Goal: Navigation & Orientation: Find specific page/section

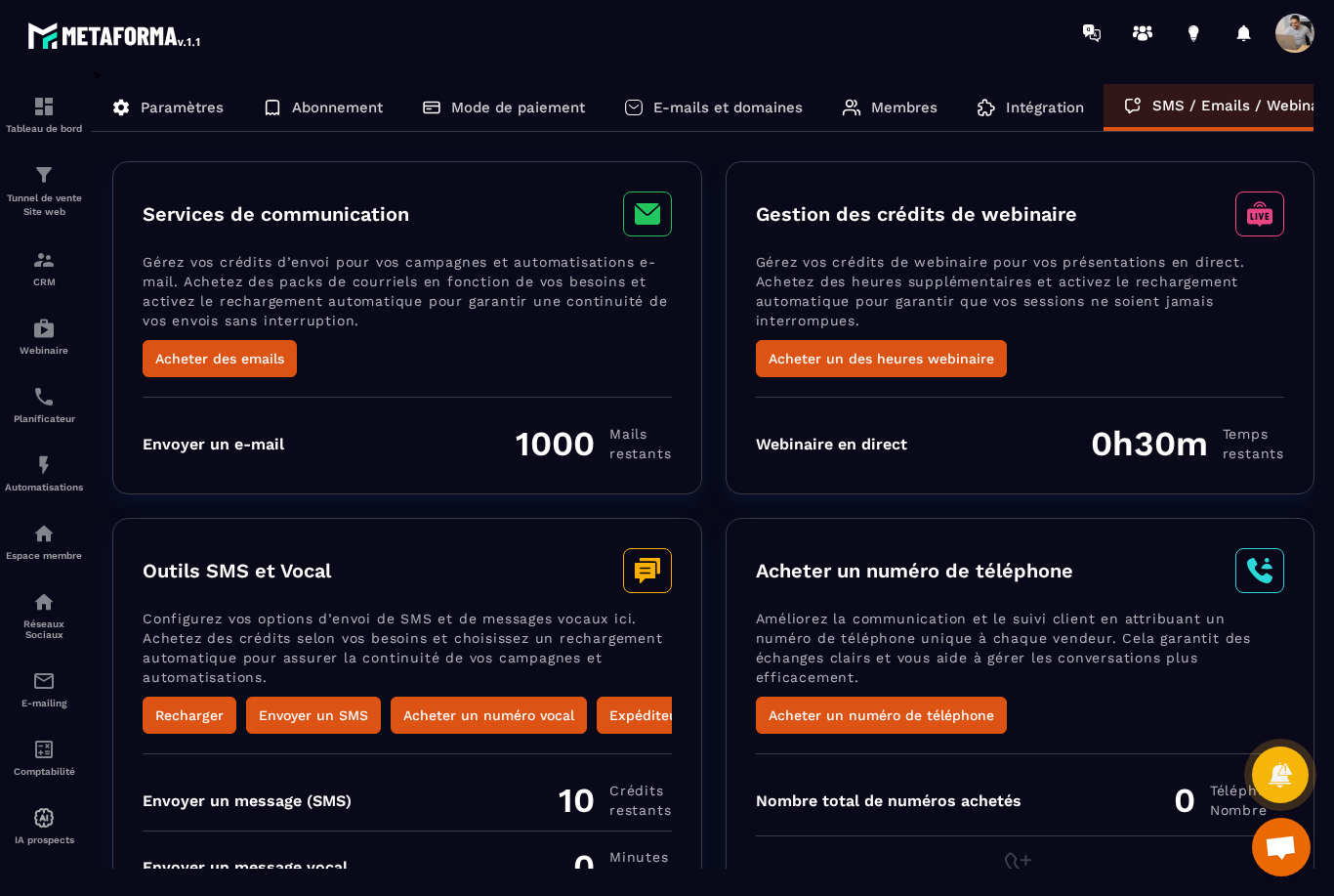
click at [1056, 103] on p "Intégration" at bounding box center [1045, 108] width 78 height 18
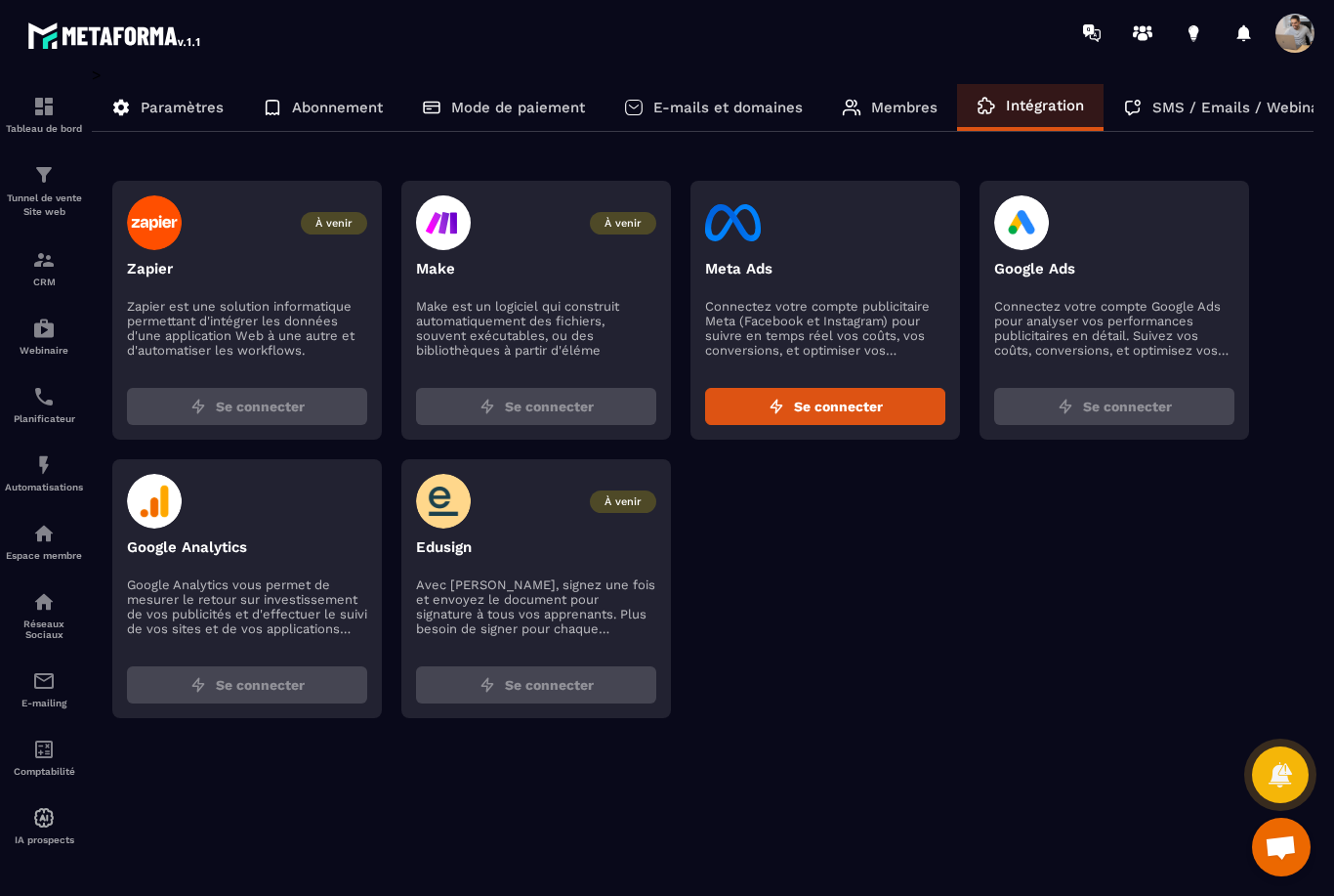
click at [902, 94] on div "Membres" at bounding box center [890, 108] width 135 height 47
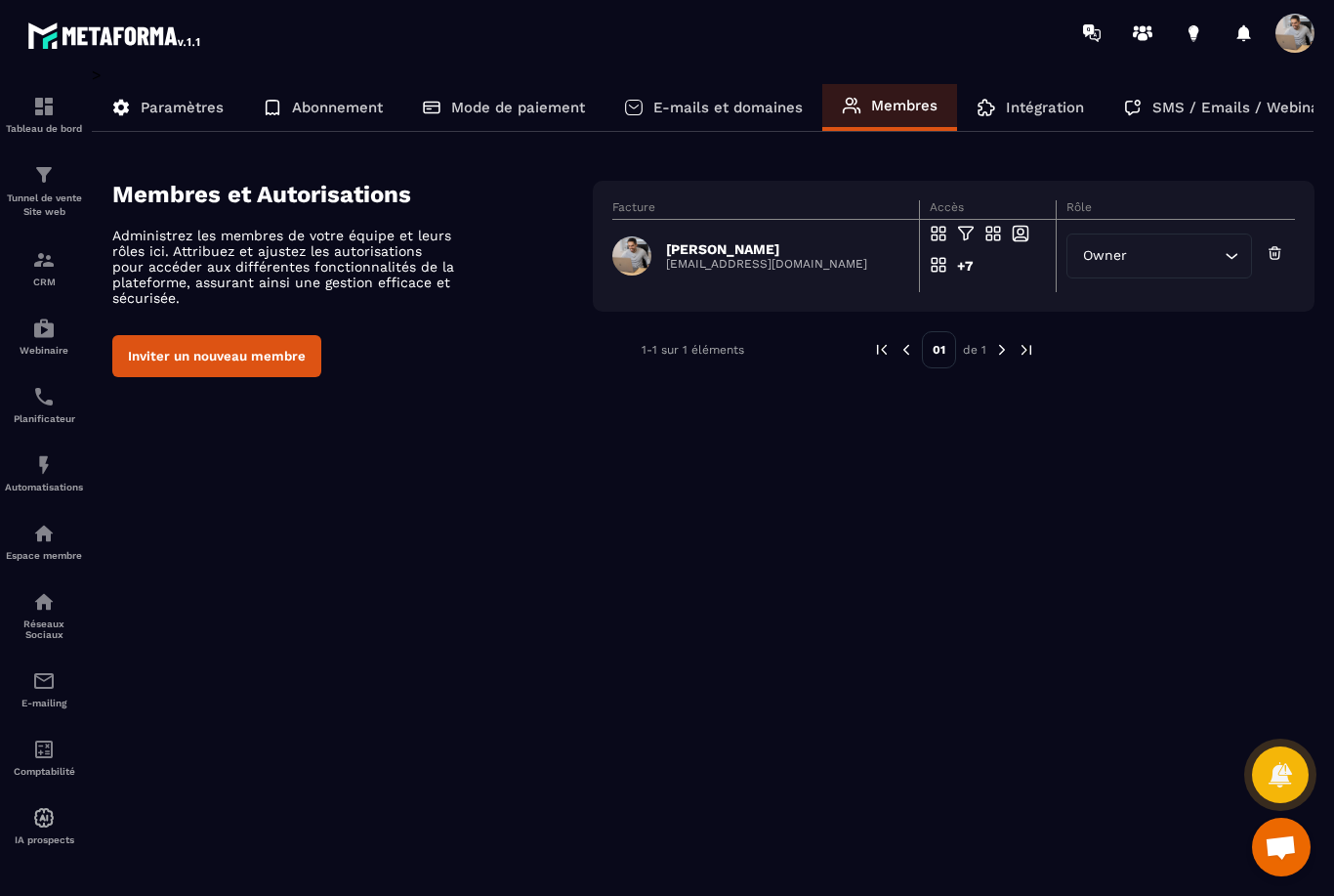
click at [716, 106] on p "E-mails et domaines" at bounding box center [728, 108] width 149 height 18
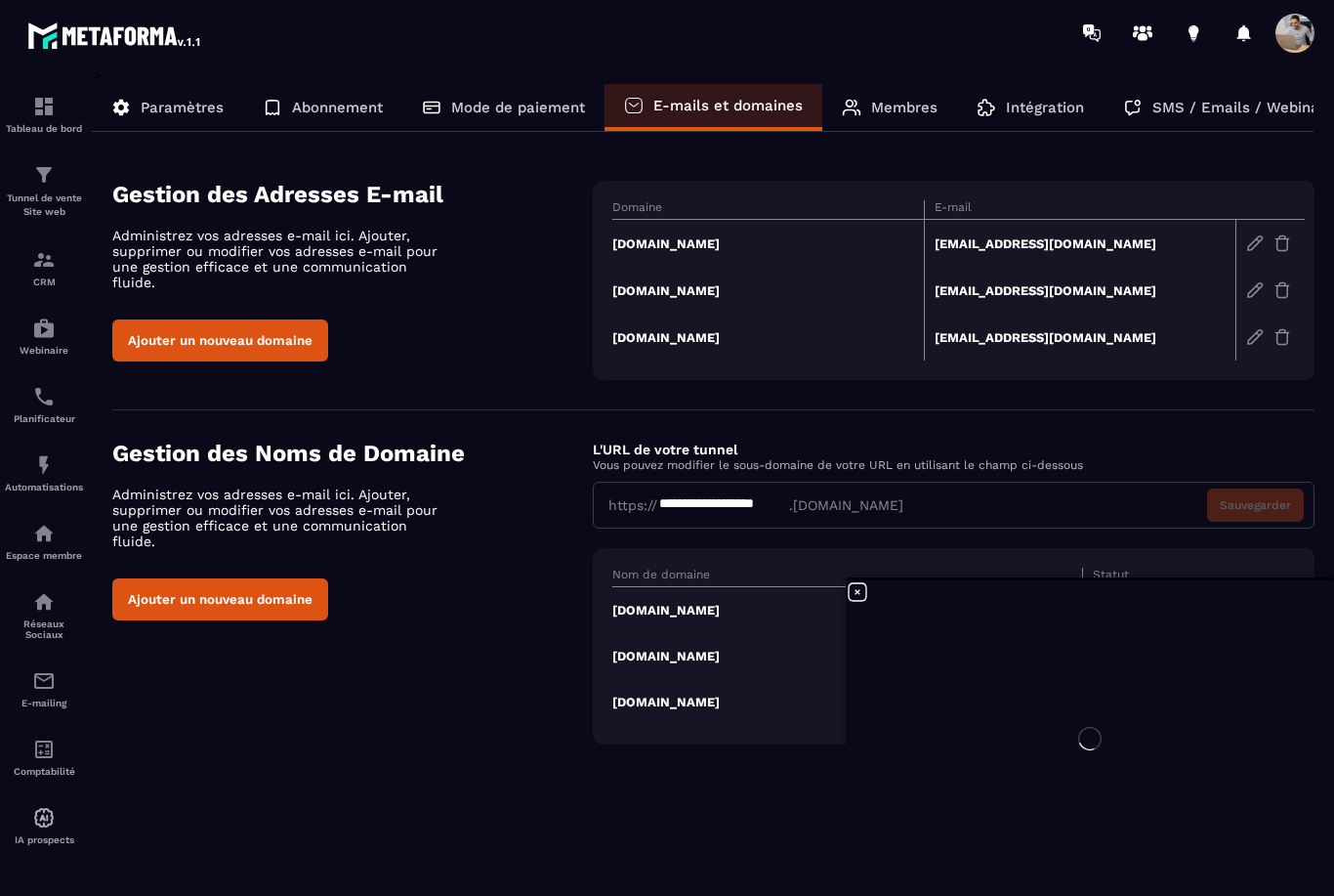
click at [511, 70] on div "**********" at bounding box center [704, 420] width 1223 height 708
click at [473, 96] on div "Mode de paiement" at bounding box center [504, 108] width 202 height 47
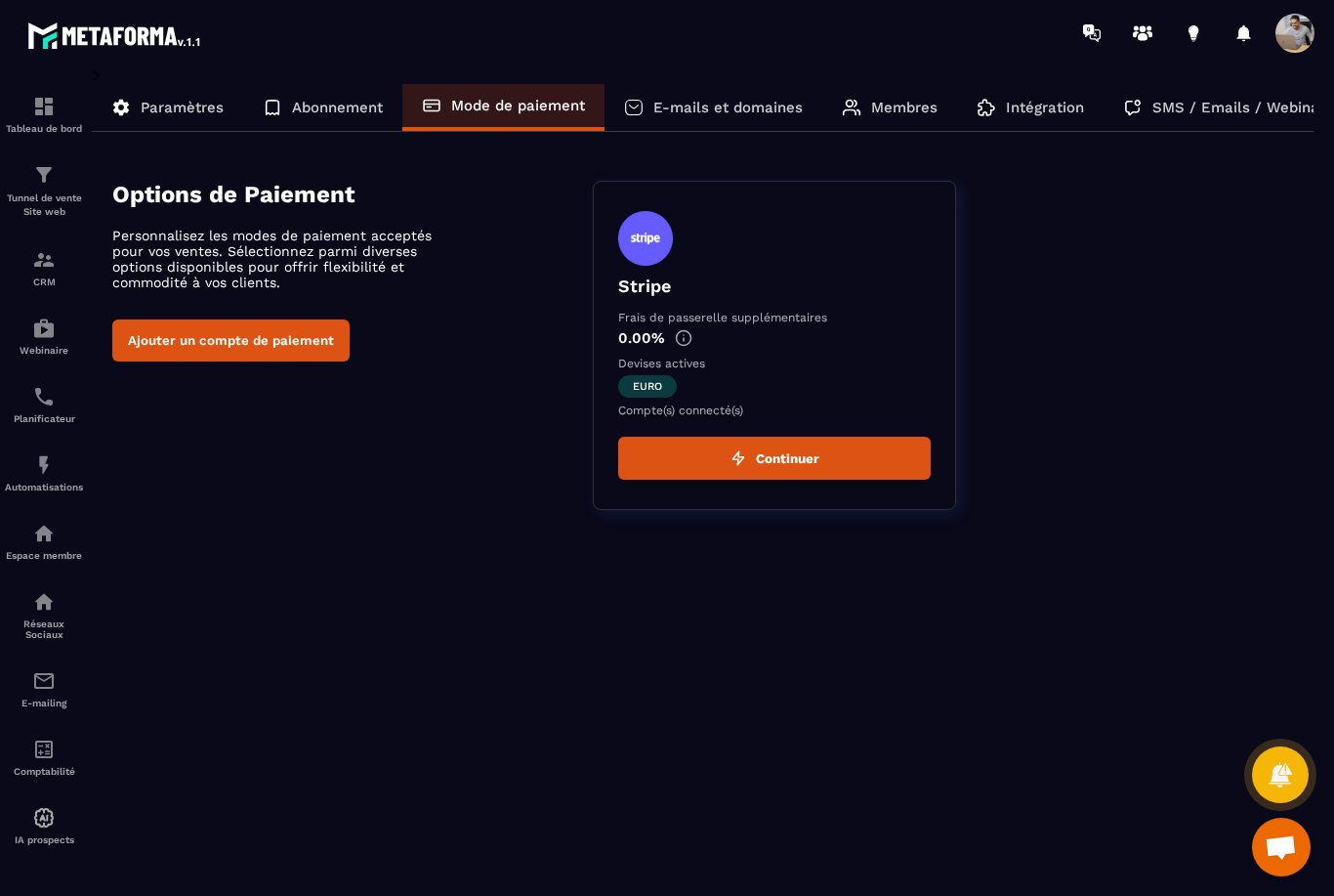
click at [314, 96] on div "Abonnement" at bounding box center [322, 108] width 159 height 47
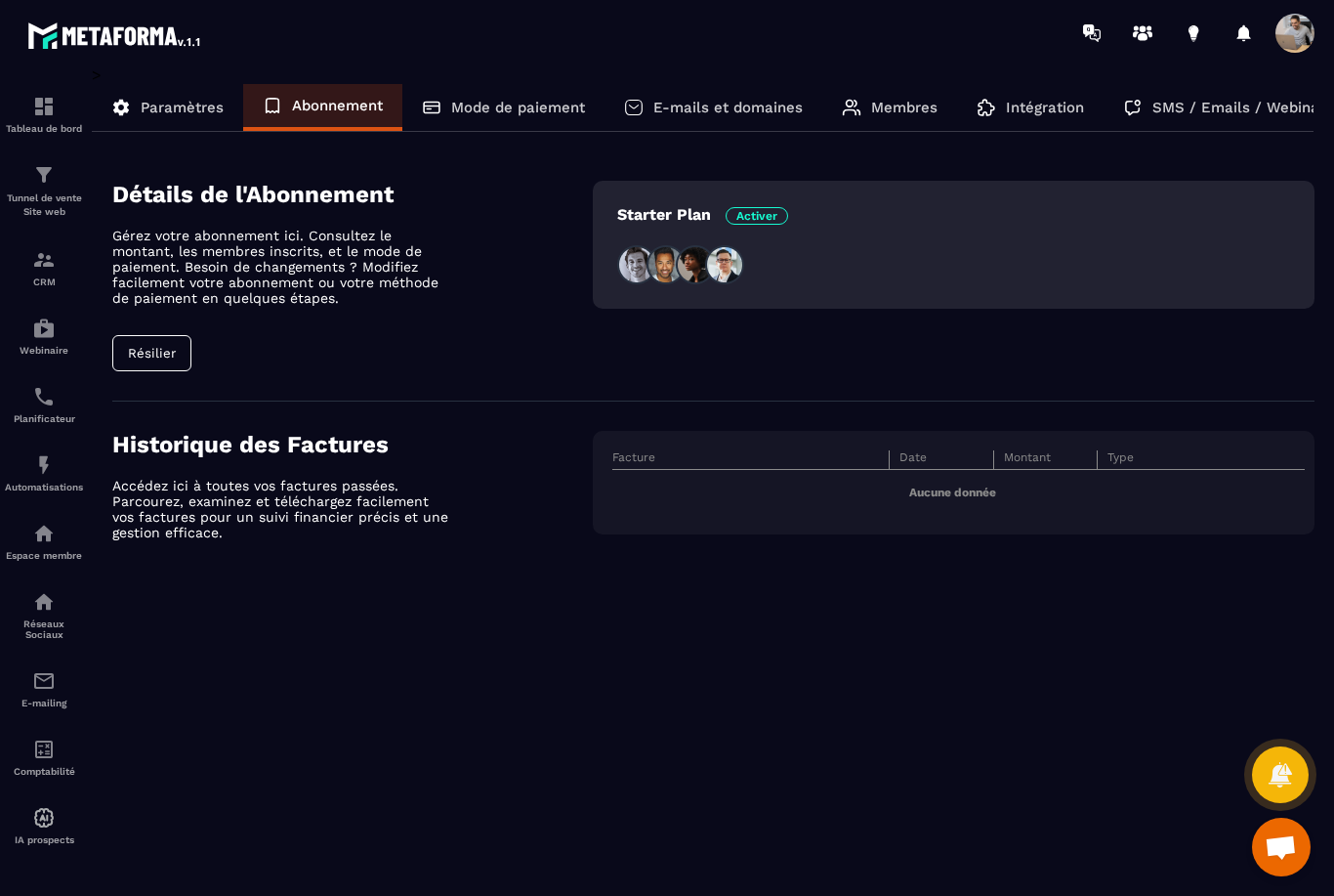
click at [460, 106] on p "Mode de paiement" at bounding box center [518, 108] width 134 height 18
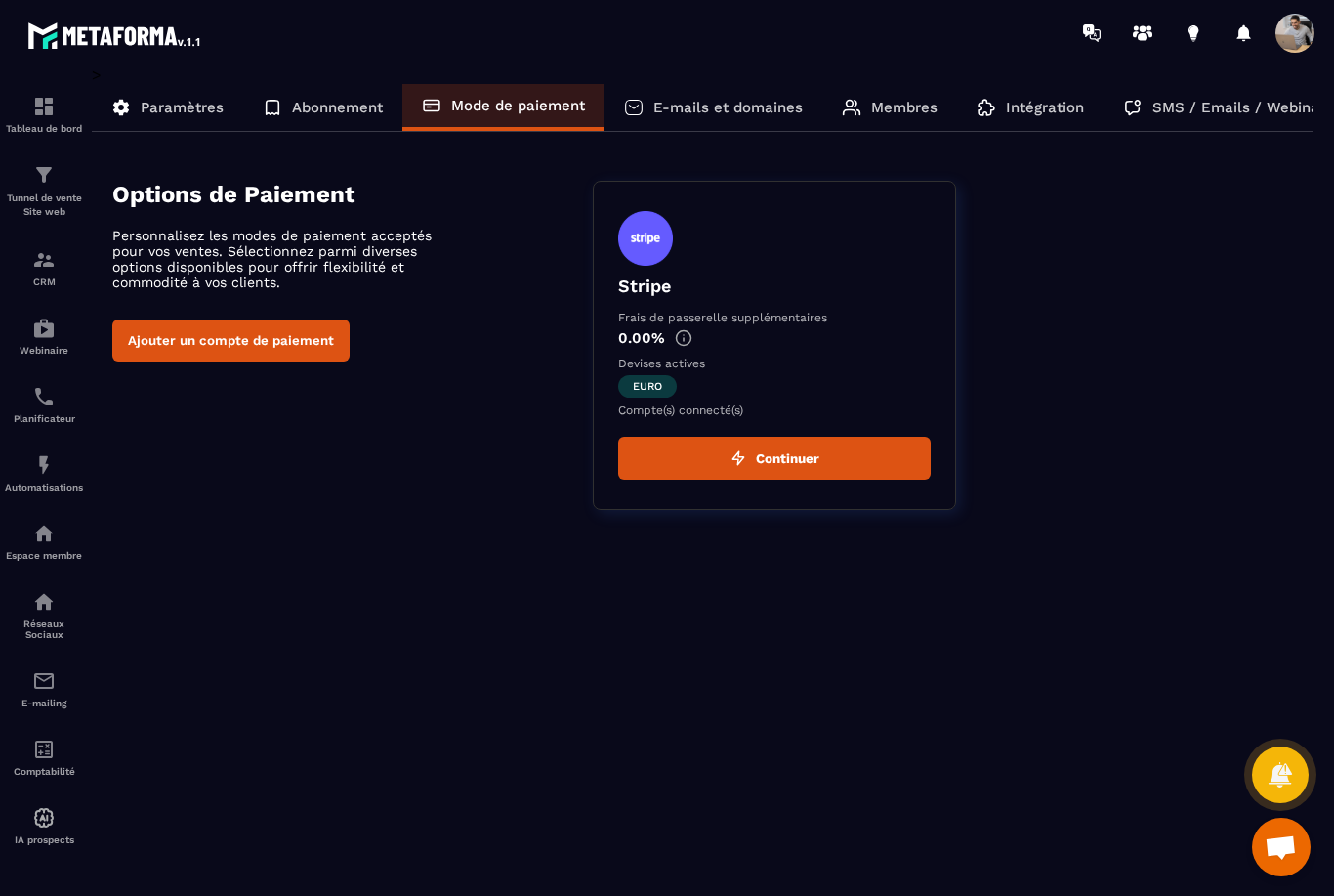
click at [687, 336] on img at bounding box center [684, 338] width 18 height 18
click at [276, 111] on icon at bounding box center [272, 108] width 20 height 20
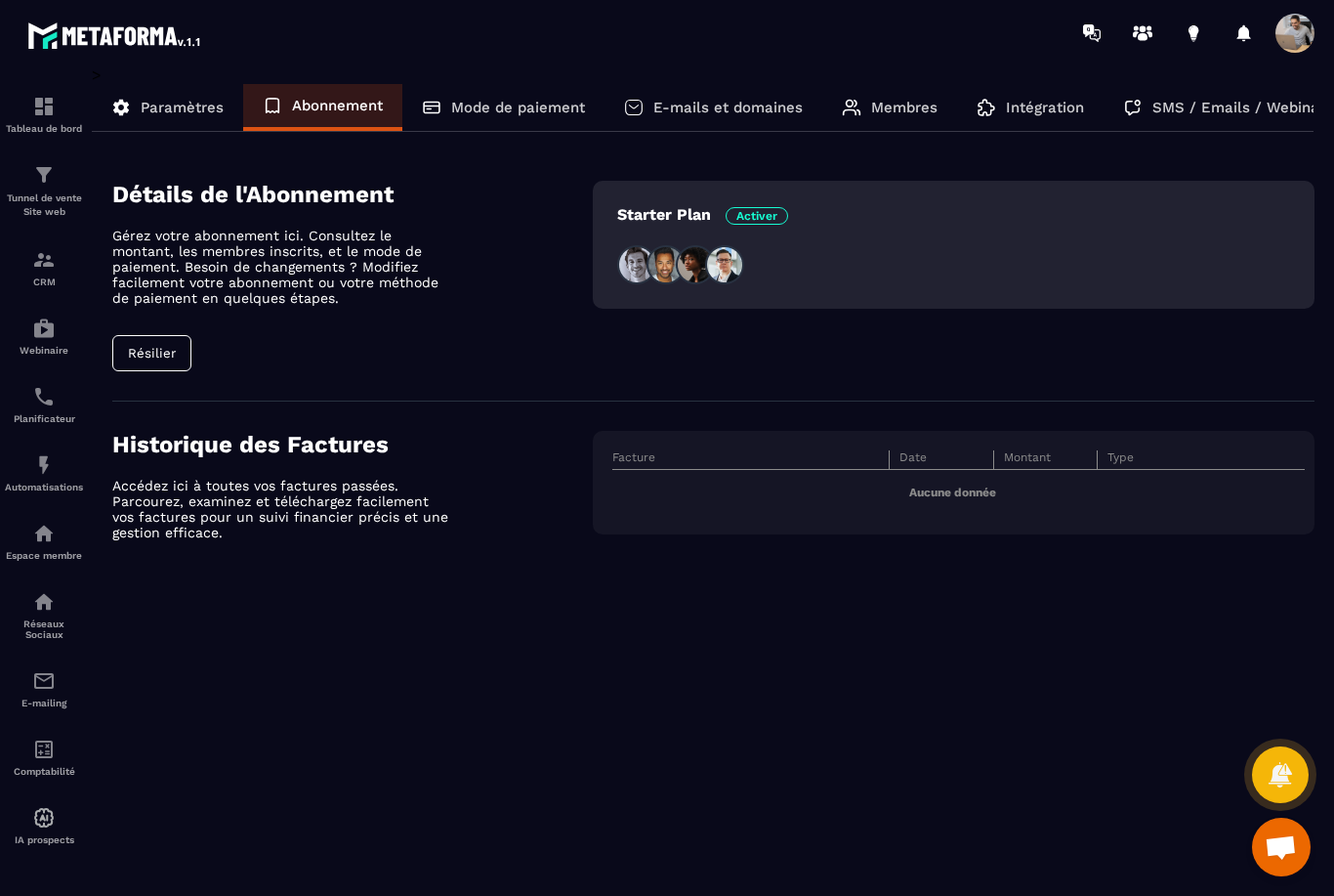
click at [157, 106] on p "Paramètres" at bounding box center [181, 108] width 83 height 18
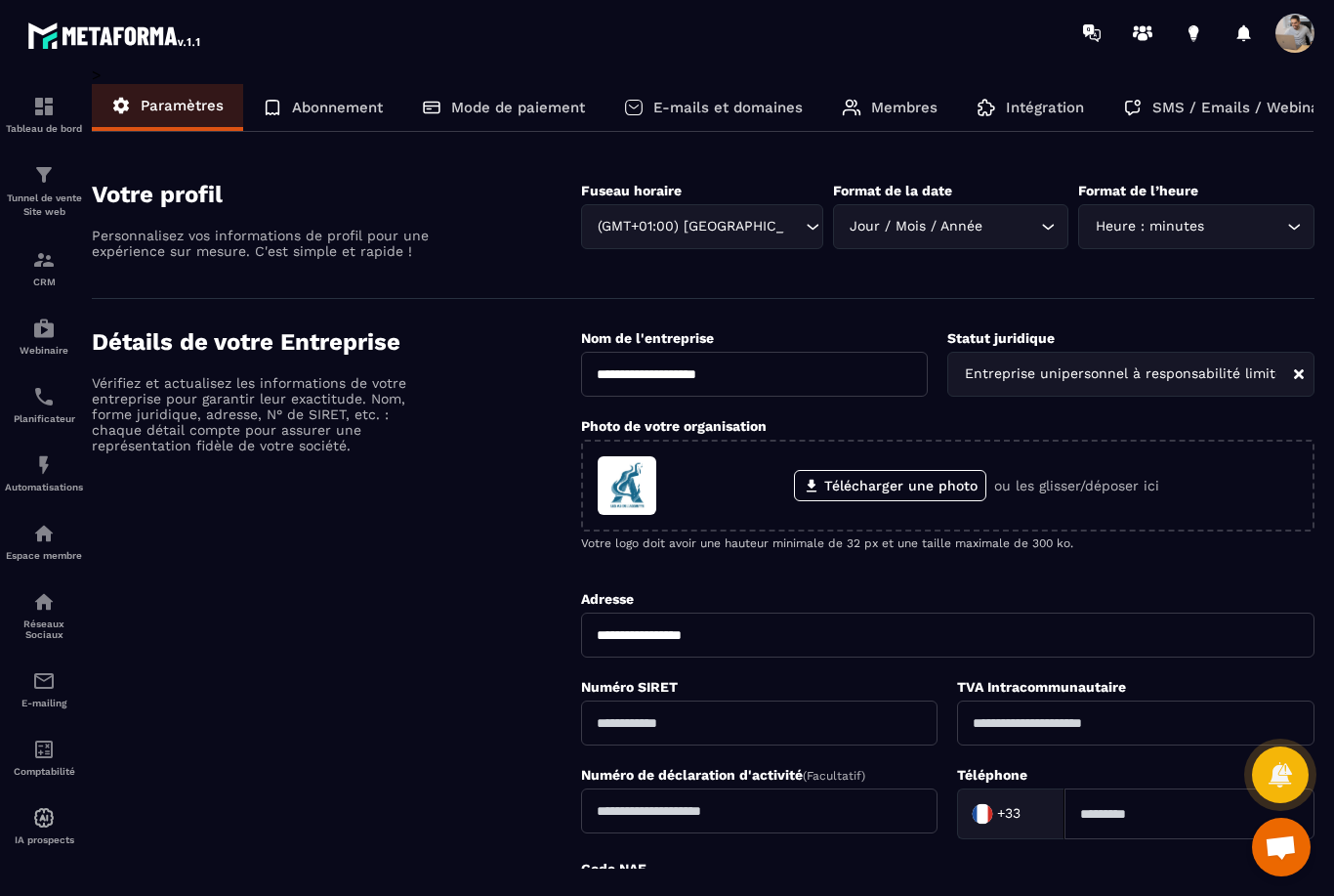
click at [0, 0] on img at bounding box center [0, 0] width 0 height 0
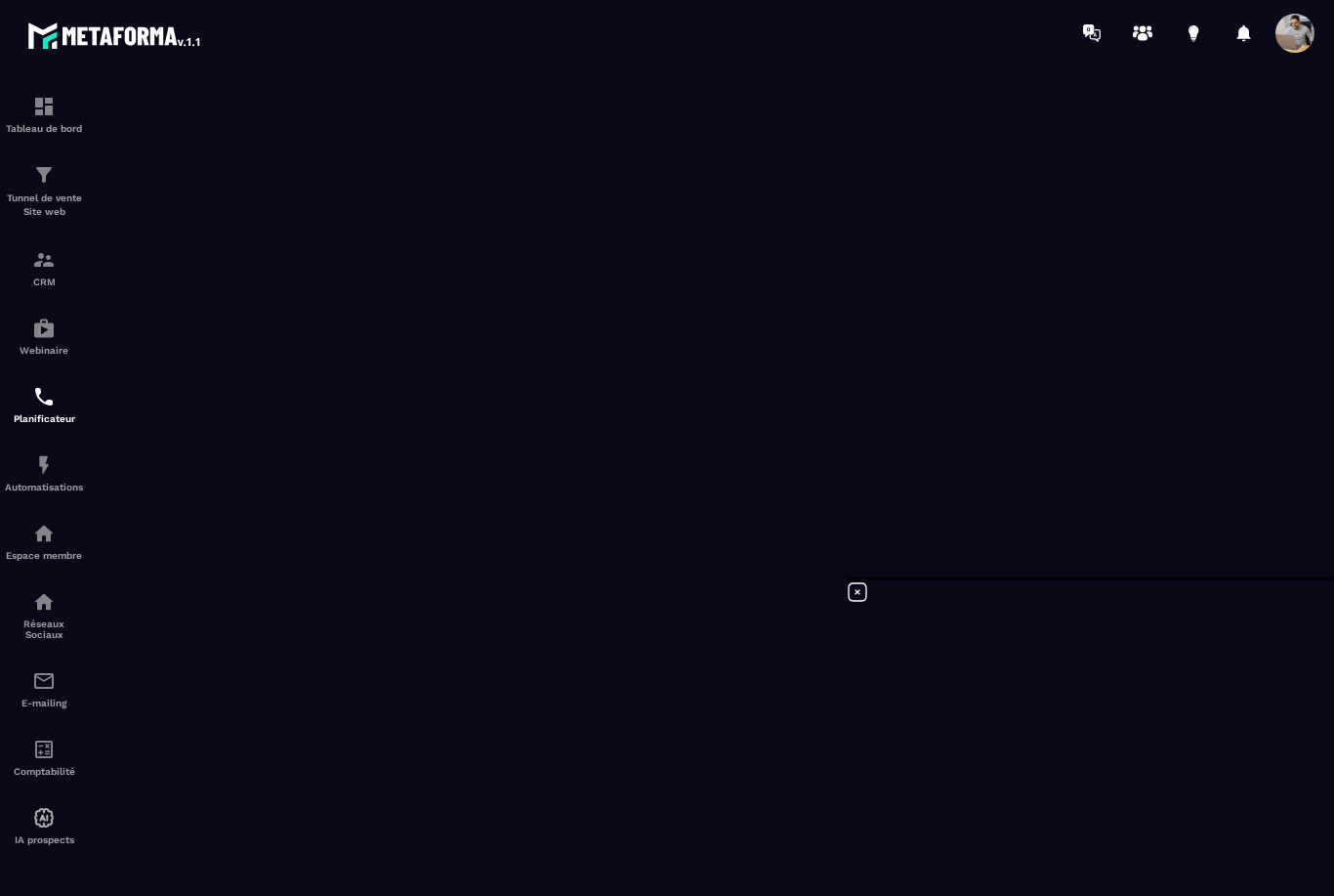
click at [0, 0] on img at bounding box center [0, 0] width 0 height 0
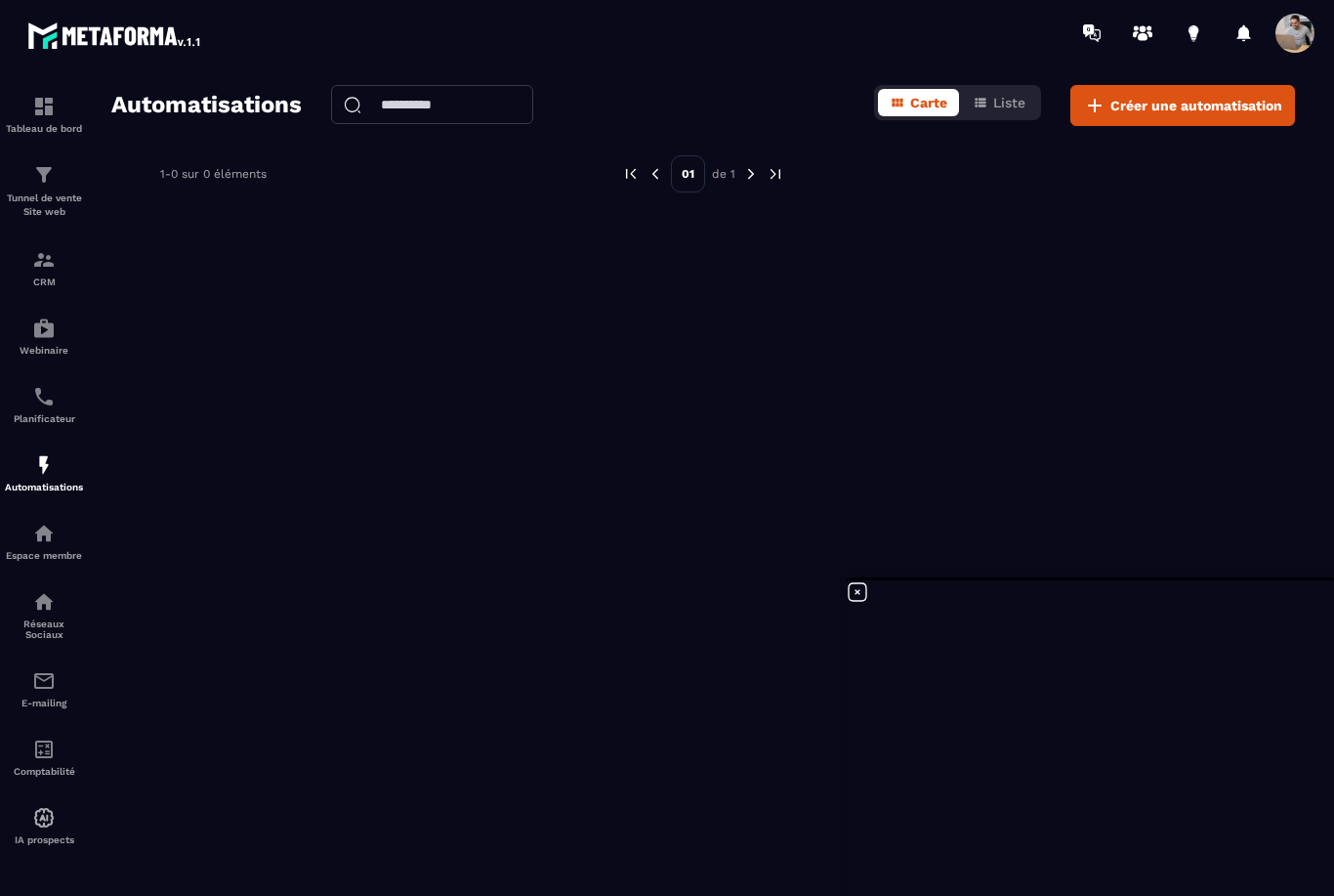
click at [0, 0] on img at bounding box center [0, 0] width 0 height 0
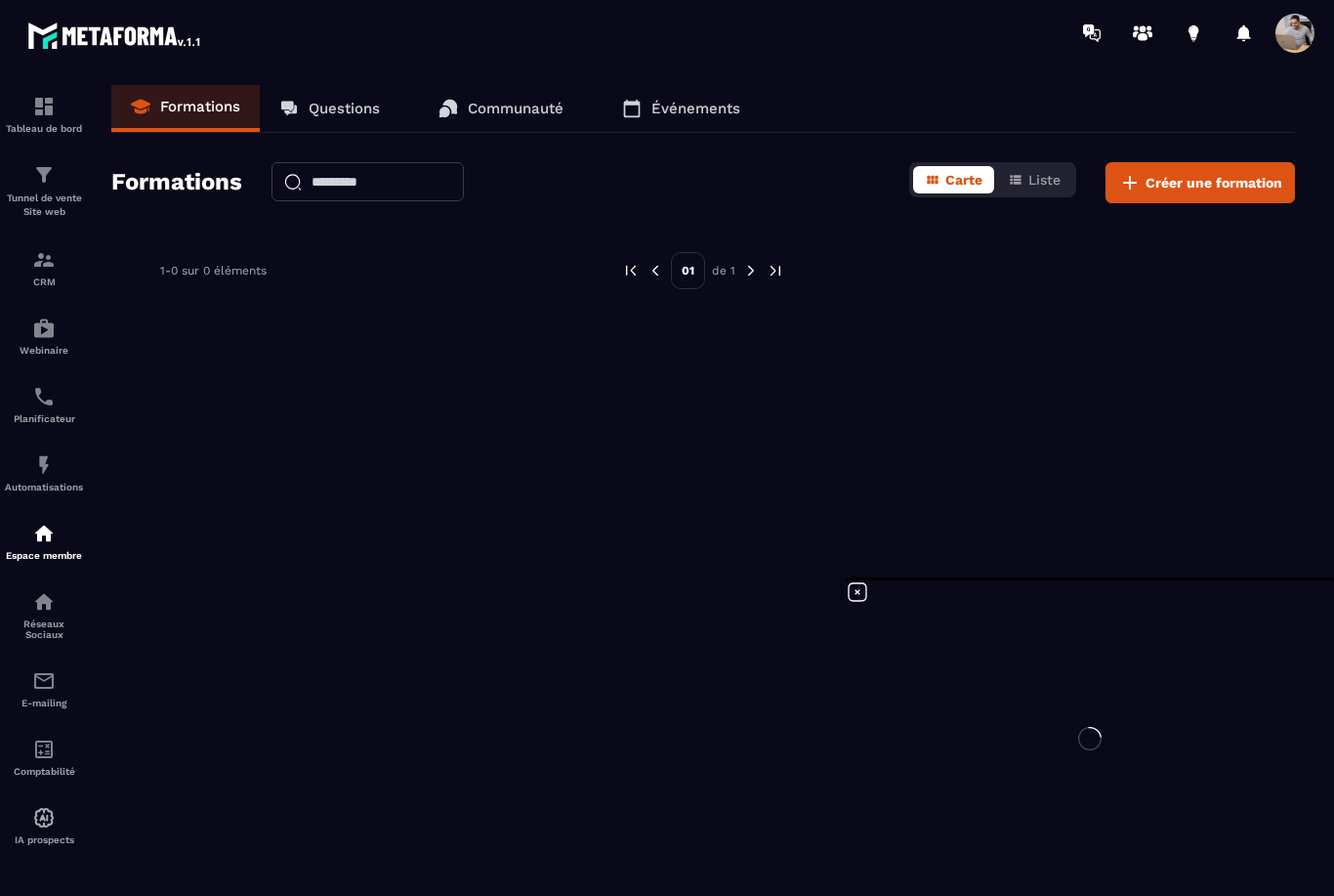
click at [0, 0] on img at bounding box center [0, 0] width 0 height 0
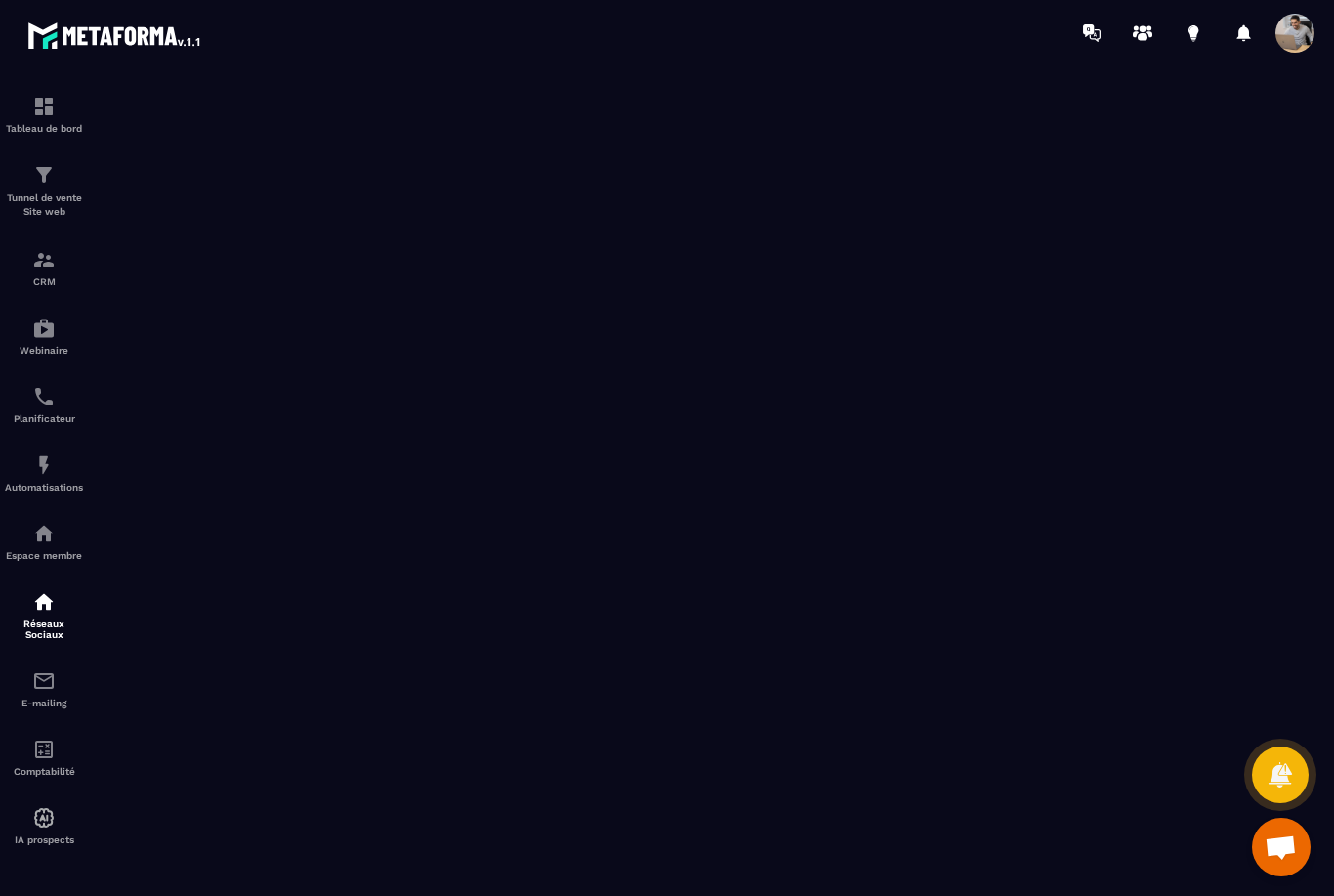
scroll to position [63, 0]
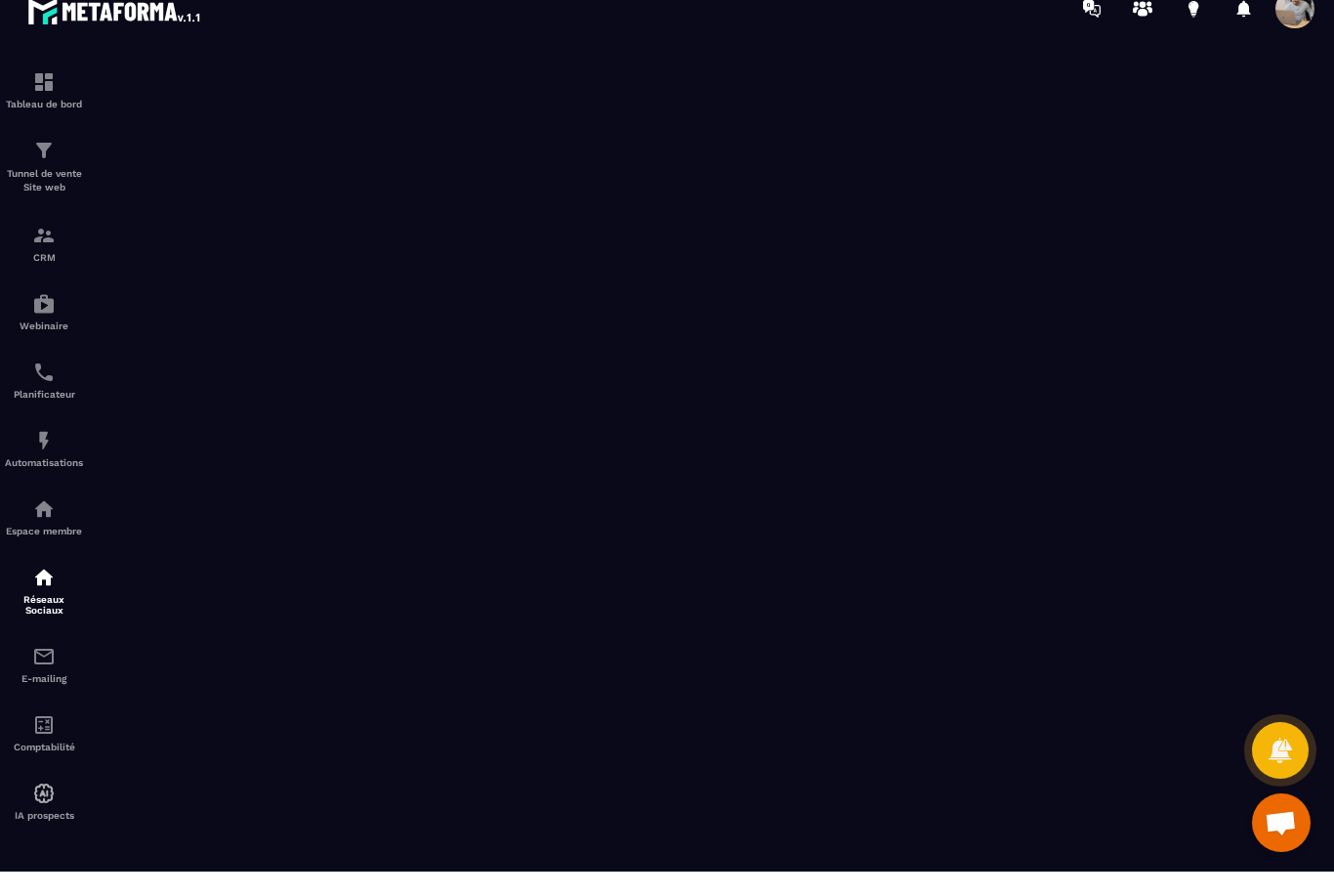
click at [0, 0] on img at bounding box center [0, 0] width 0 height 0
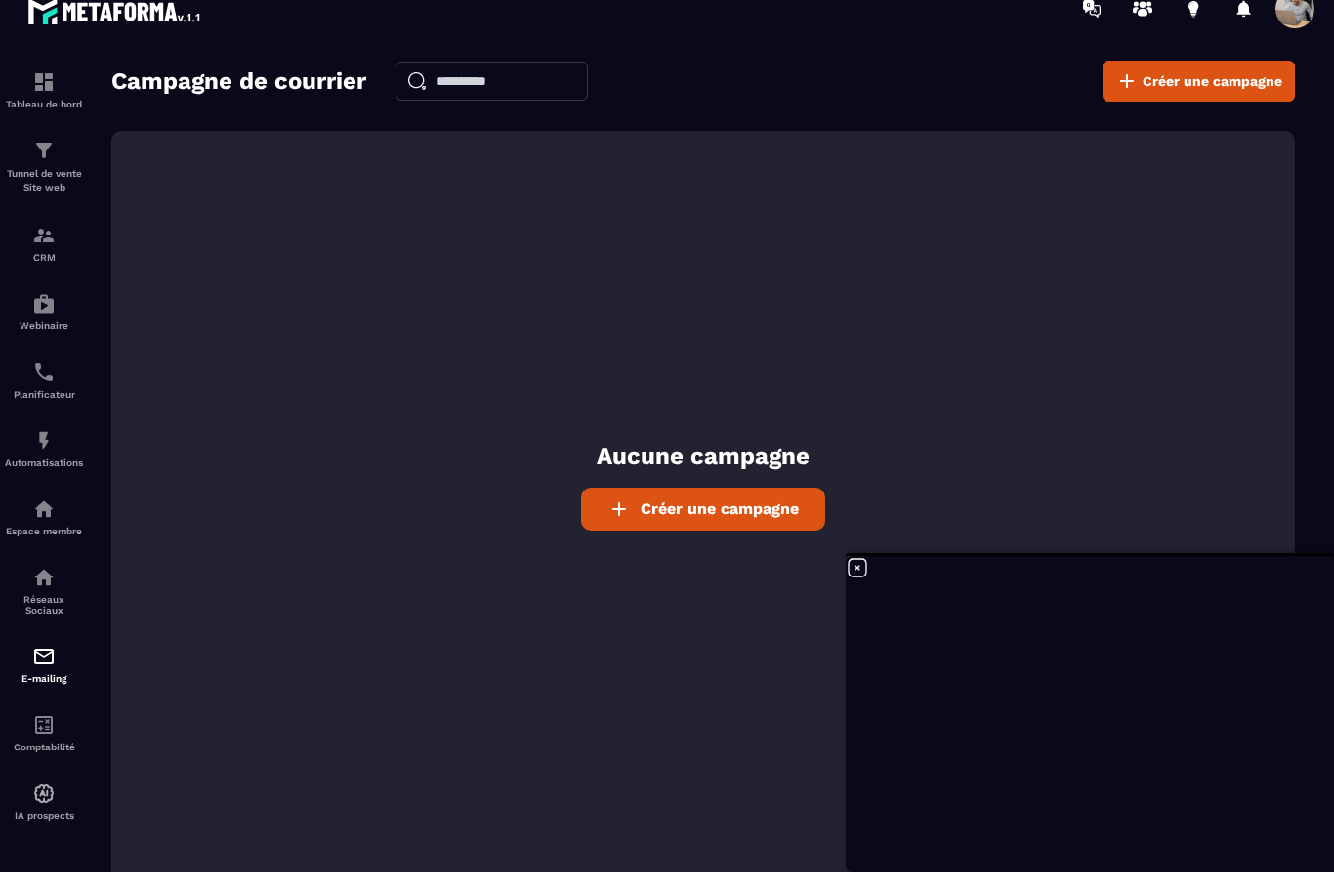
click at [0, 0] on img at bounding box center [0, 0] width 0 height 0
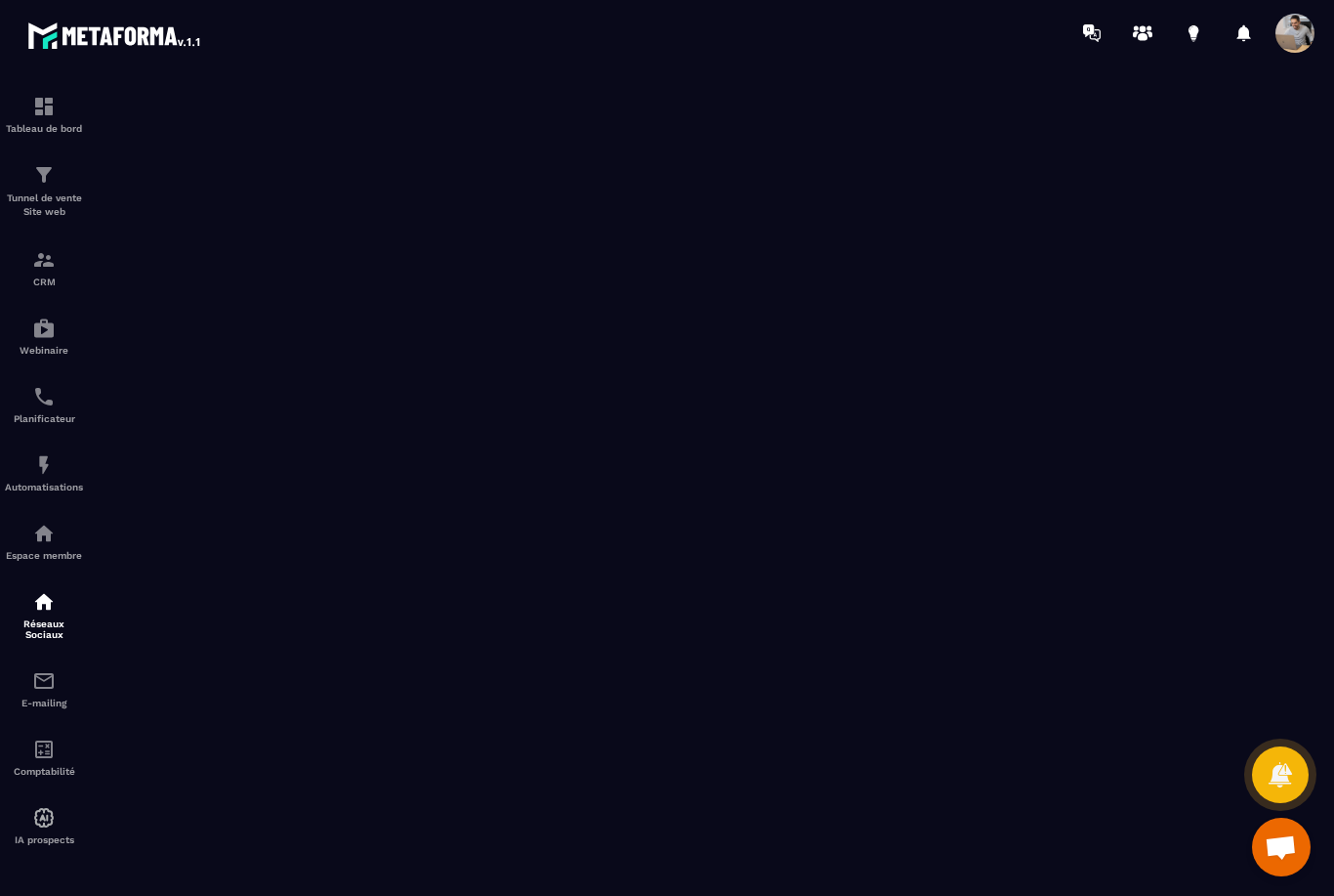
scroll to position [63, 0]
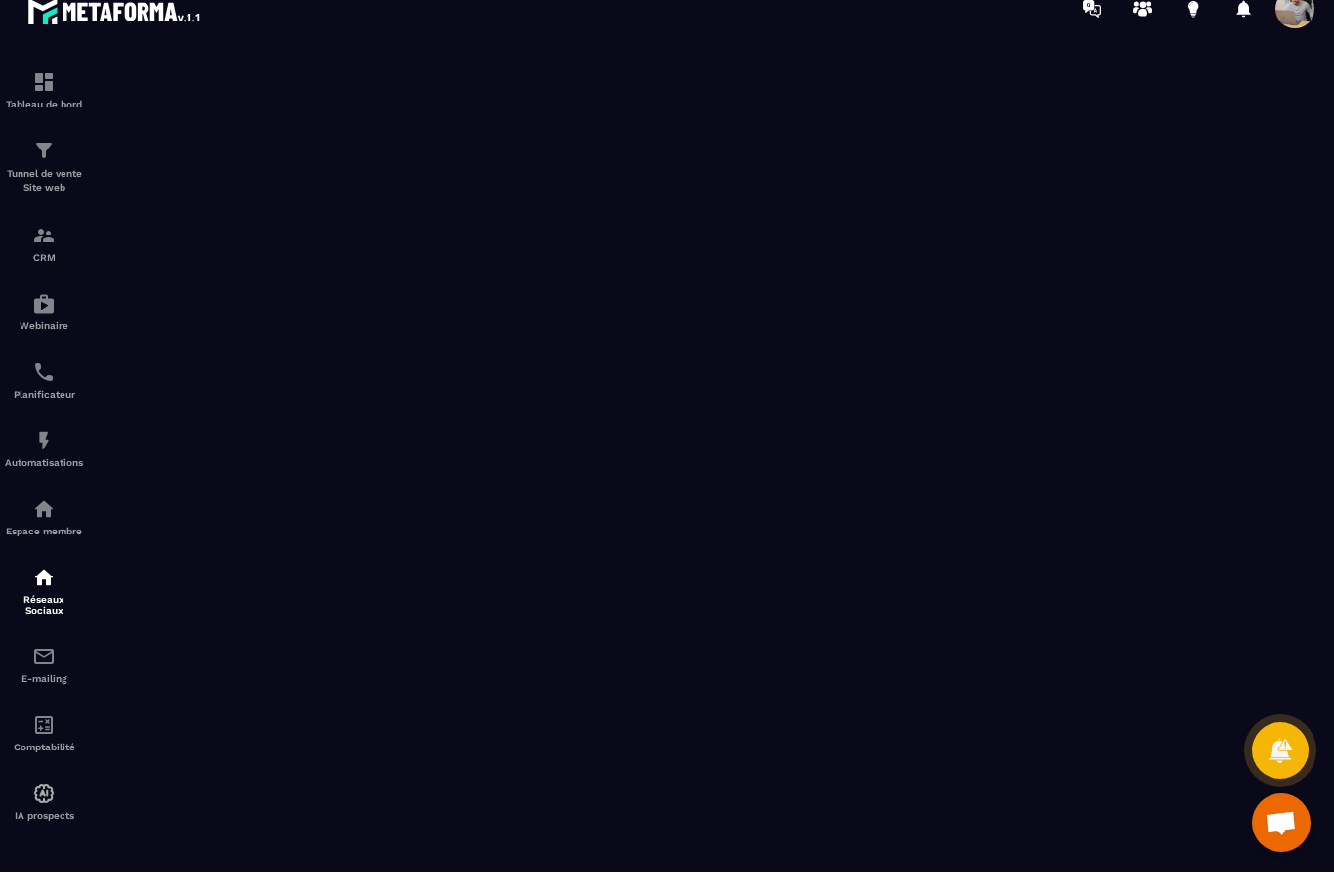
click at [0, 0] on img at bounding box center [0, 0] width 0 height 0
